Goal: Task Accomplishment & Management: Manage account settings

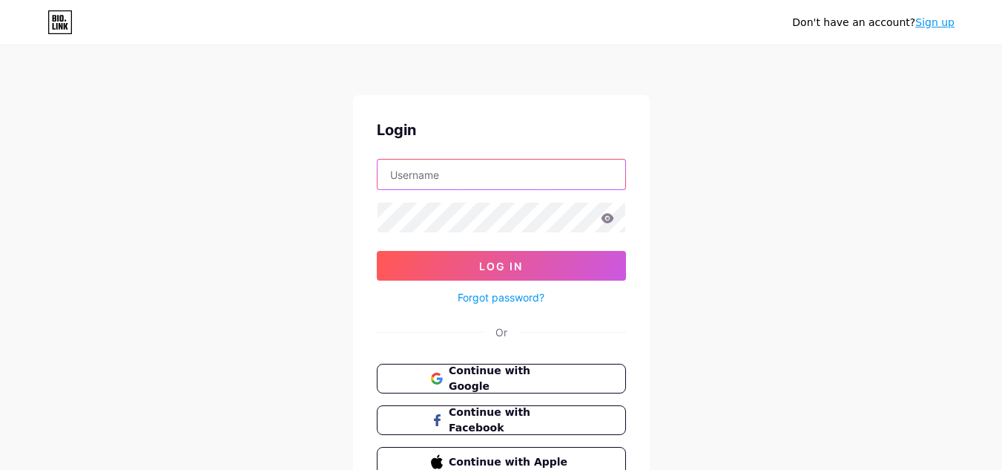
click at [562, 180] on input "text" at bounding box center [502, 174] width 248 height 30
type input "bauwn922@gmail.com"
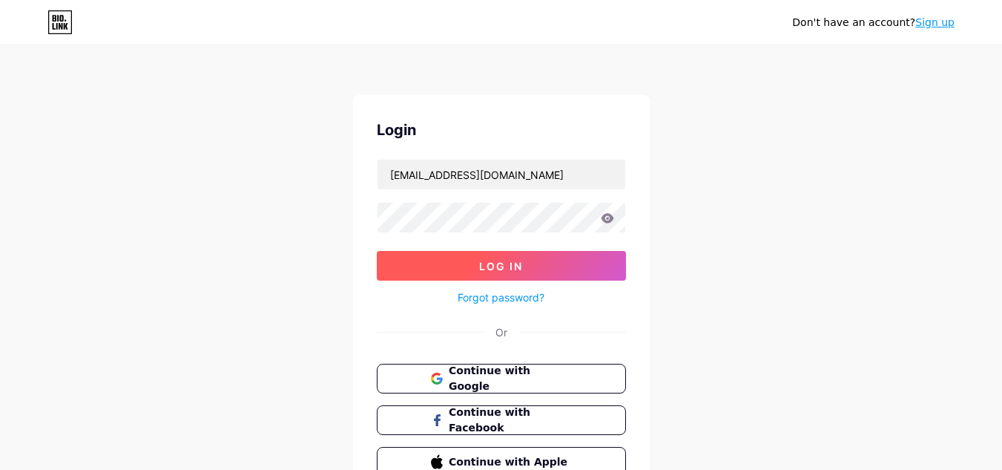
click at [450, 263] on button "Log In" at bounding box center [501, 266] width 249 height 30
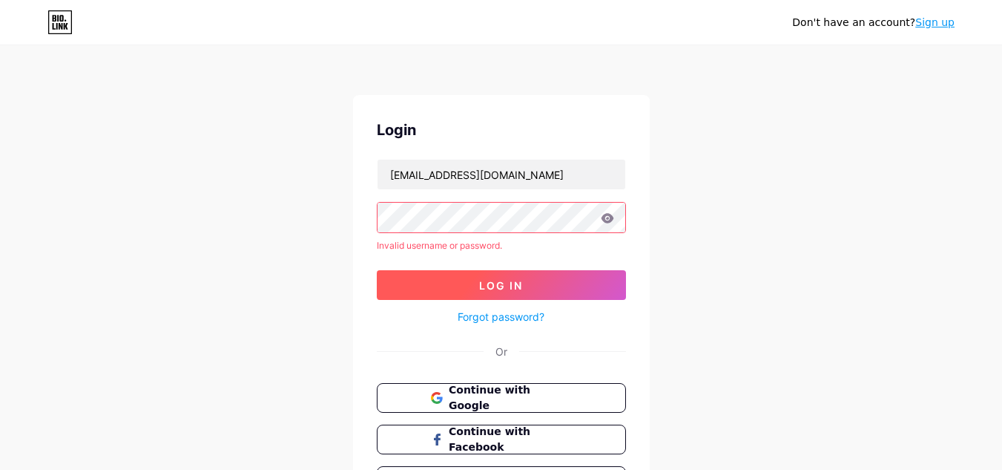
click at [522, 275] on button "Log In" at bounding box center [501, 285] width 249 height 30
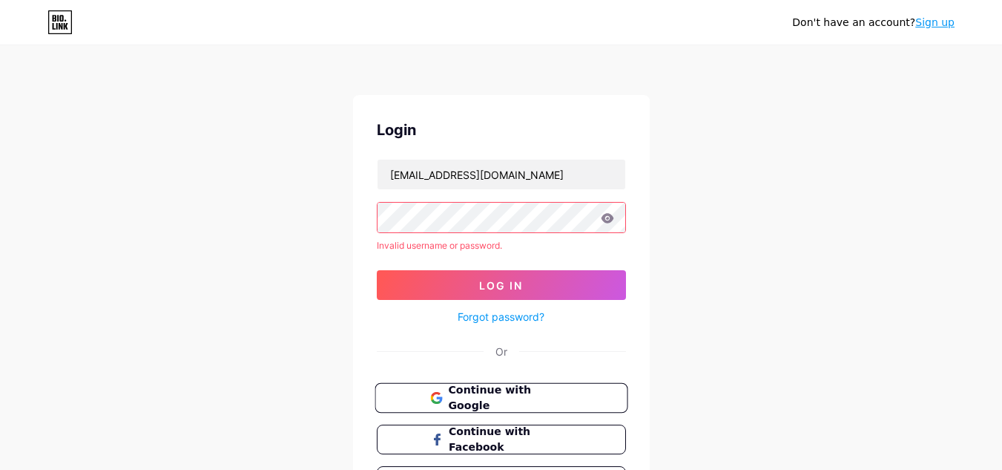
click at [498, 403] on span "Continue with Google" at bounding box center [510, 398] width 124 height 32
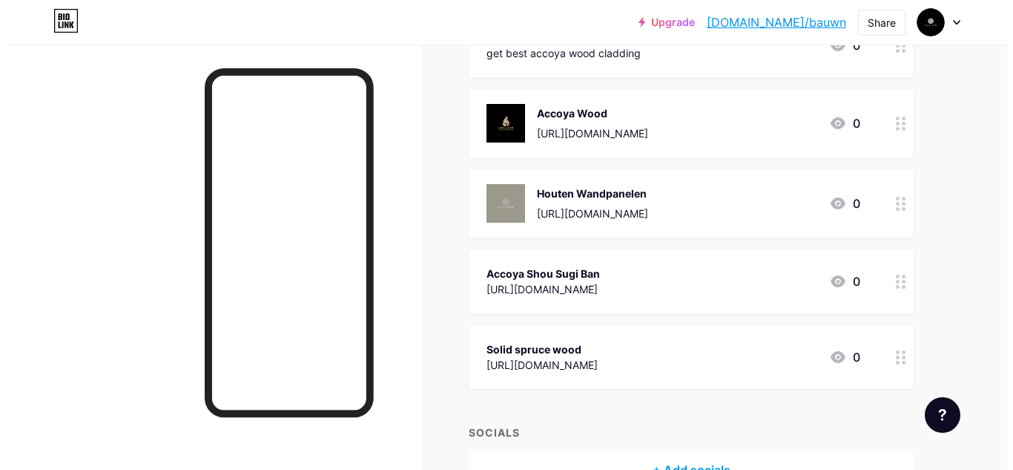
scroll to position [297, 0]
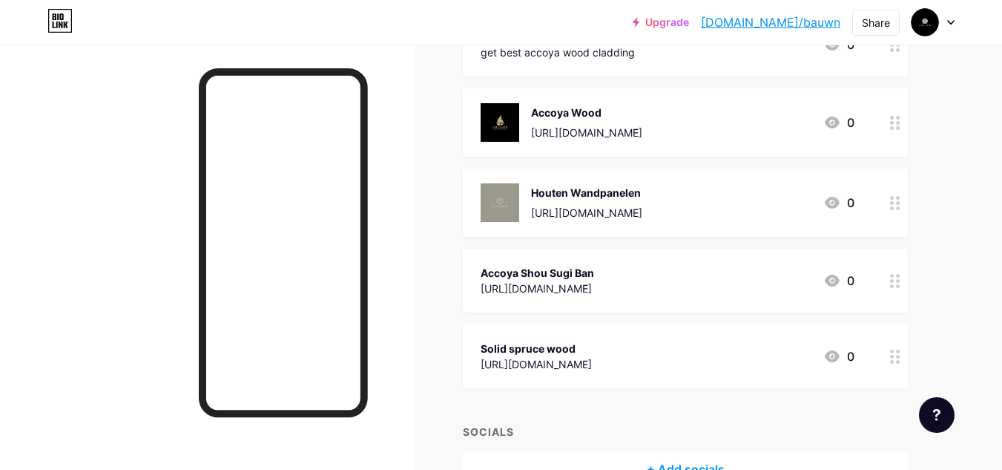
click at [642, 212] on div "[URL][DOMAIN_NAME]" at bounding box center [586, 213] width 111 height 16
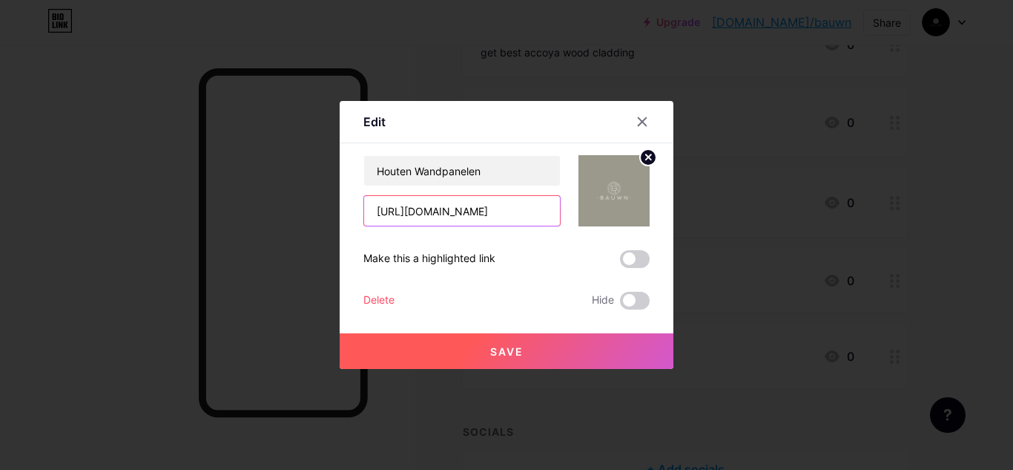
click at [495, 213] on input "[URL][DOMAIN_NAME]" at bounding box center [462, 211] width 196 height 30
click at [533, 355] on button "Save" at bounding box center [507, 351] width 334 height 36
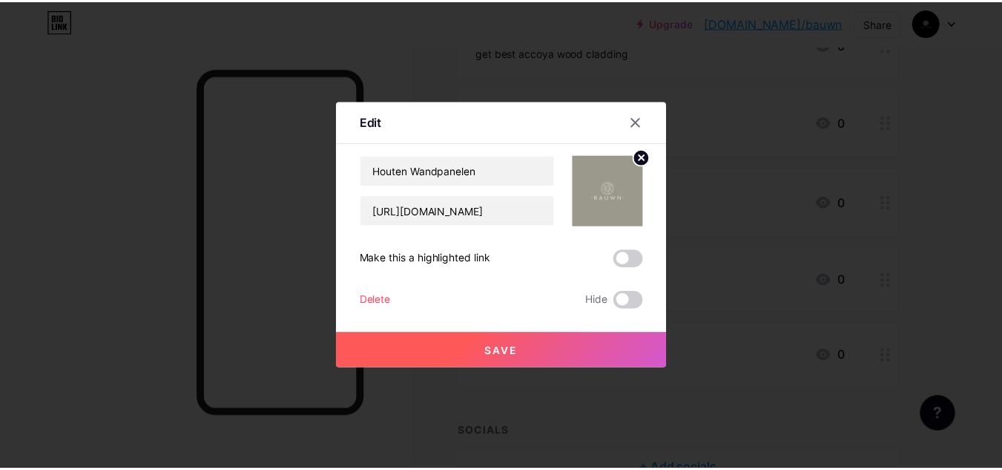
scroll to position [0, 0]
